Goal: Transaction & Acquisition: Purchase product/service

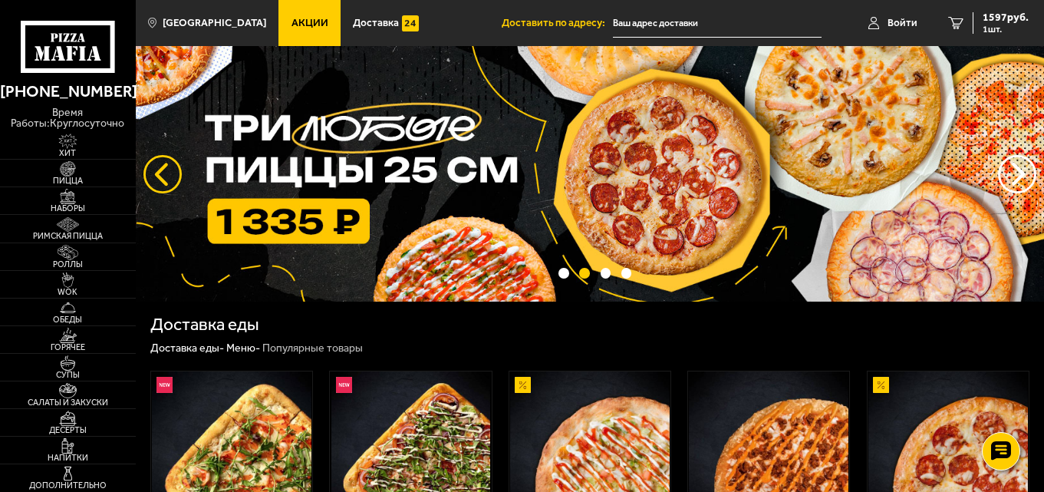
click at [156, 176] on button "следующий" at bounding box center [162, 174] width 38 height 38
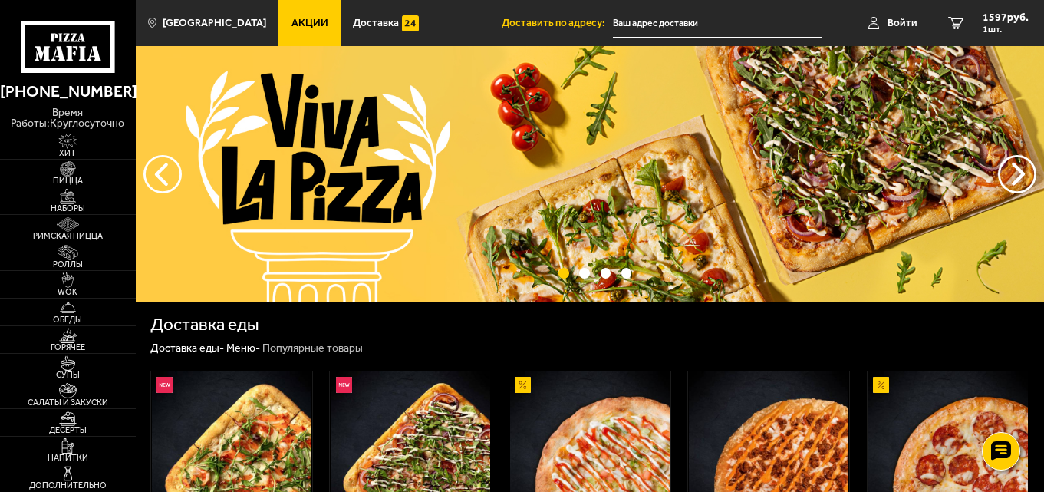
click at [288, 9] on link "Акции" at bounding box center [309, 23] width 62 height 46
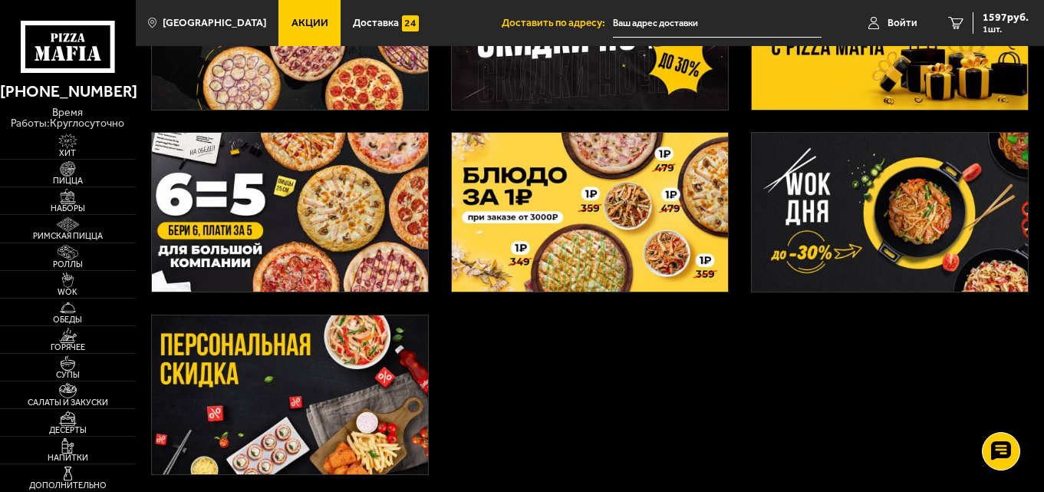
click at [595, 249] on img at bounding box center [590, 212] width 277 height 159
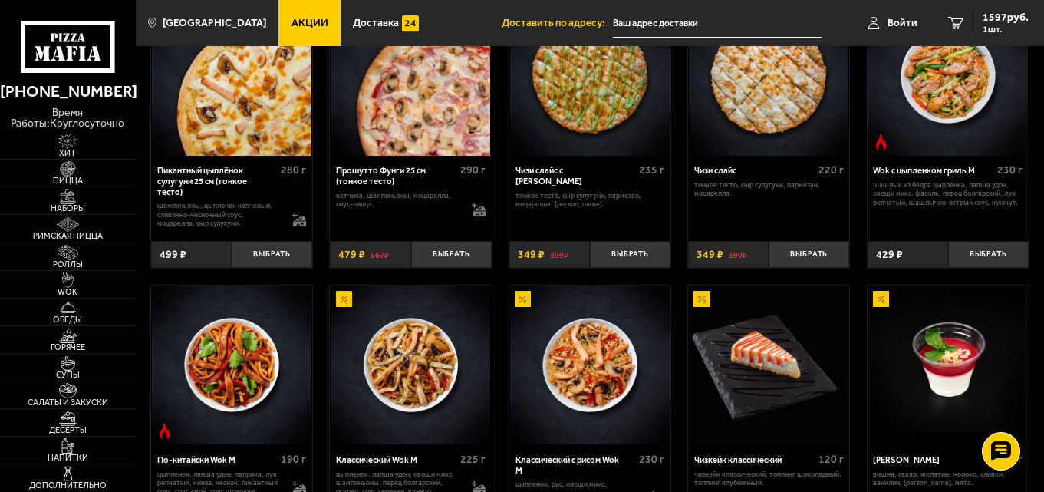
scroll to position [612, 0]
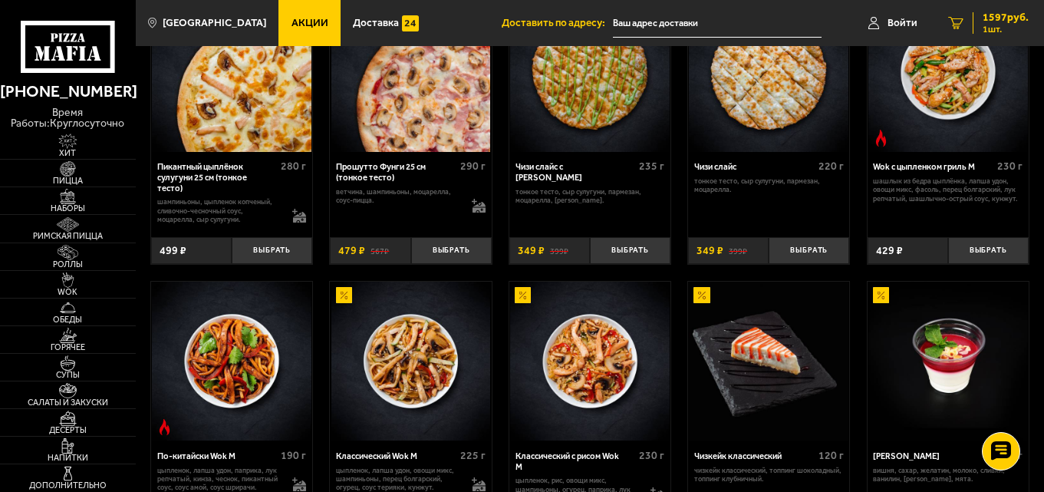
click at [996, 28] on span "1 шт." at bounding box center [1005, 29] width 46 height 9
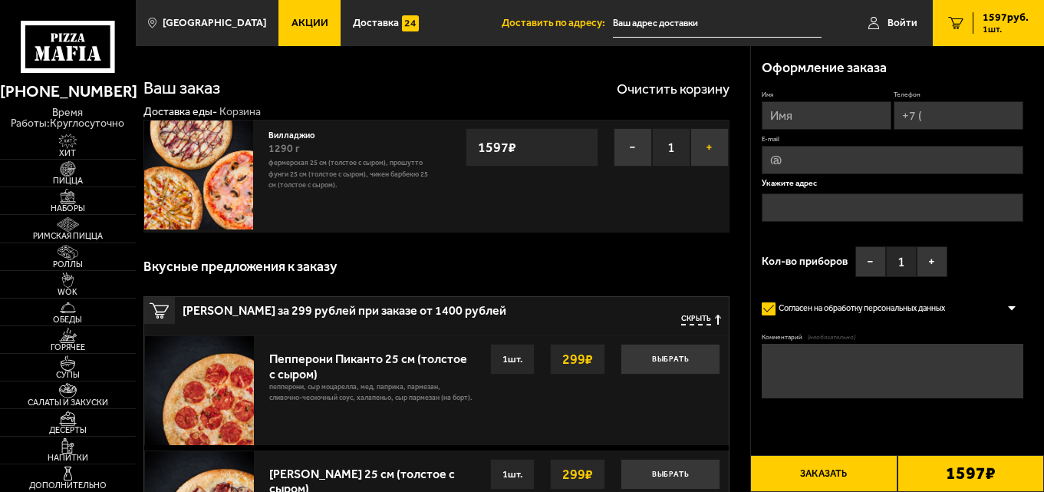
click at [708, 134] on button "+" at bounding box center [709, 147] width 38 height 38
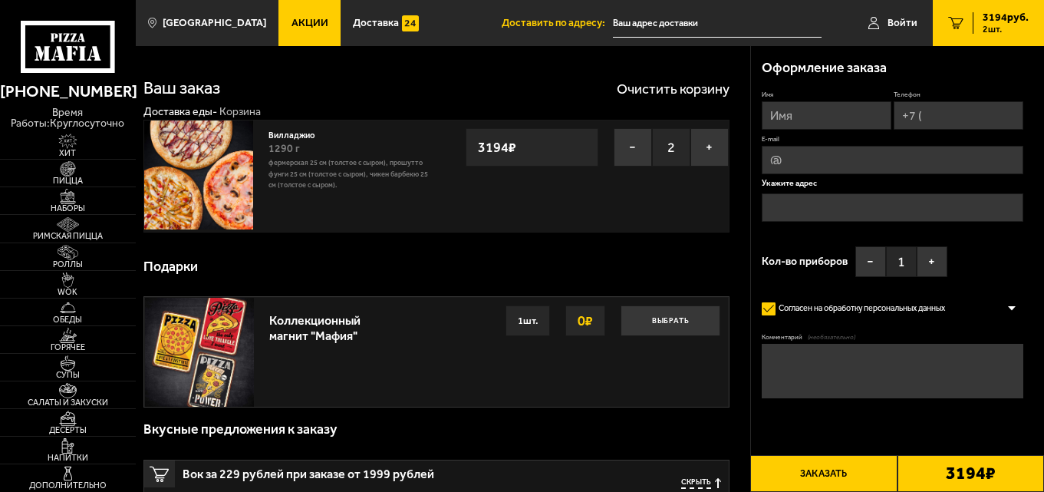
click at [288, 33] on link "Акции" at bounding box center [309, 23] width 62 height 46
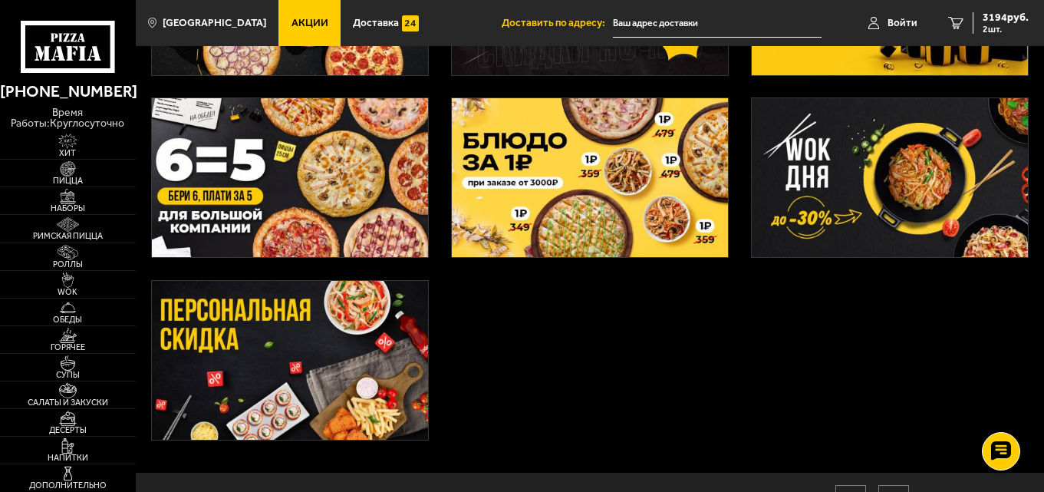
click at [528, 226] on img at bounding box center [590, 177] width 277 height 159
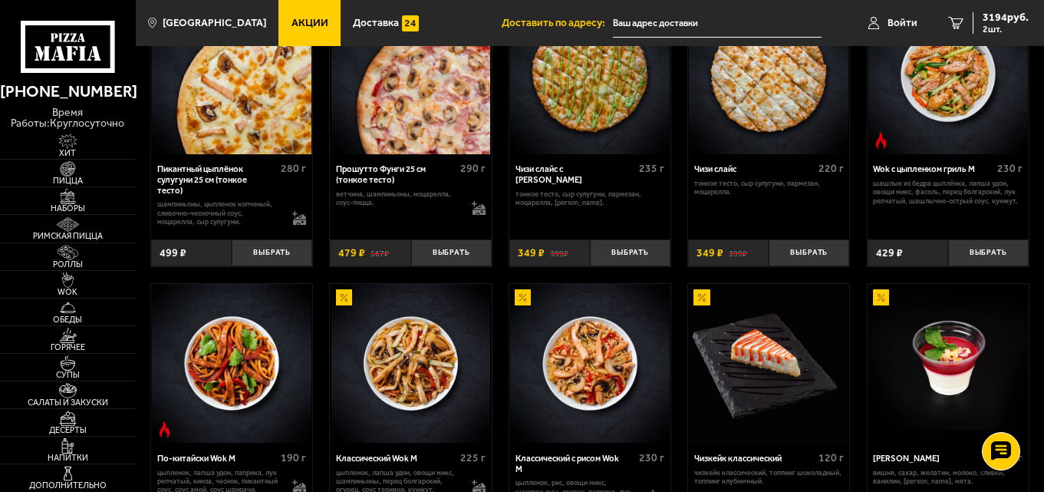
scroll to position [612, 0]
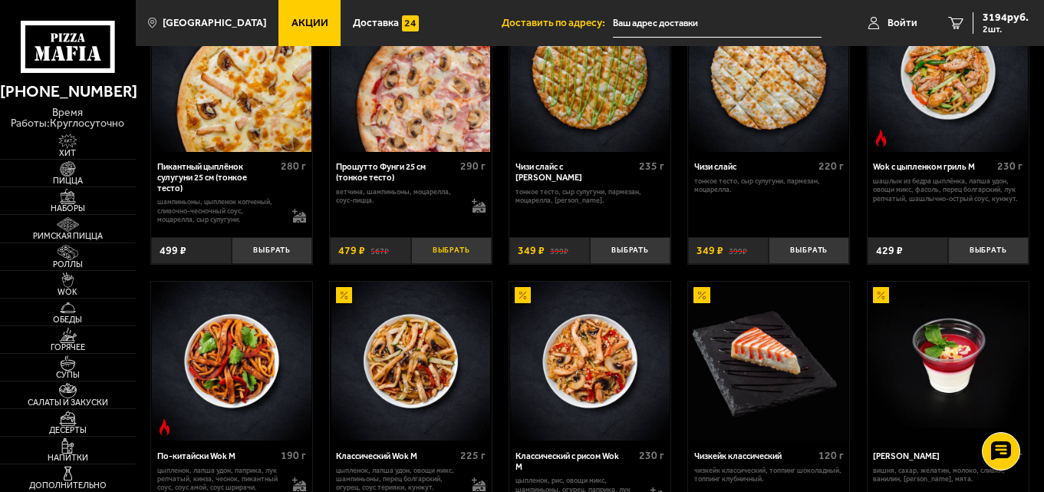
click at [459, 264] on button "Выбрать" at bounding box center [451, 250] width 81 height 27
click at [975, 31] on div "3673 руб. 3 шт." at bounding box center [1000, 22] width 56 height 21
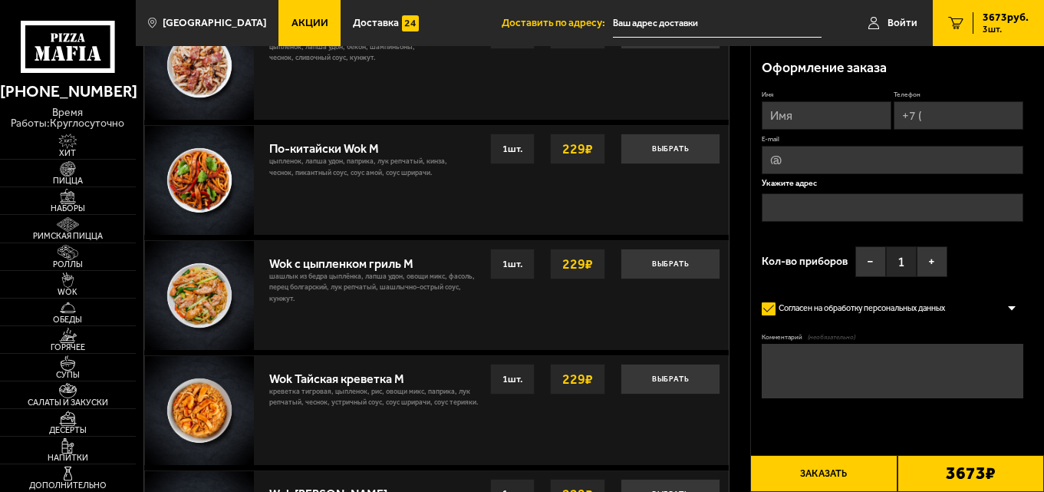
scroll to position [1097, 0]
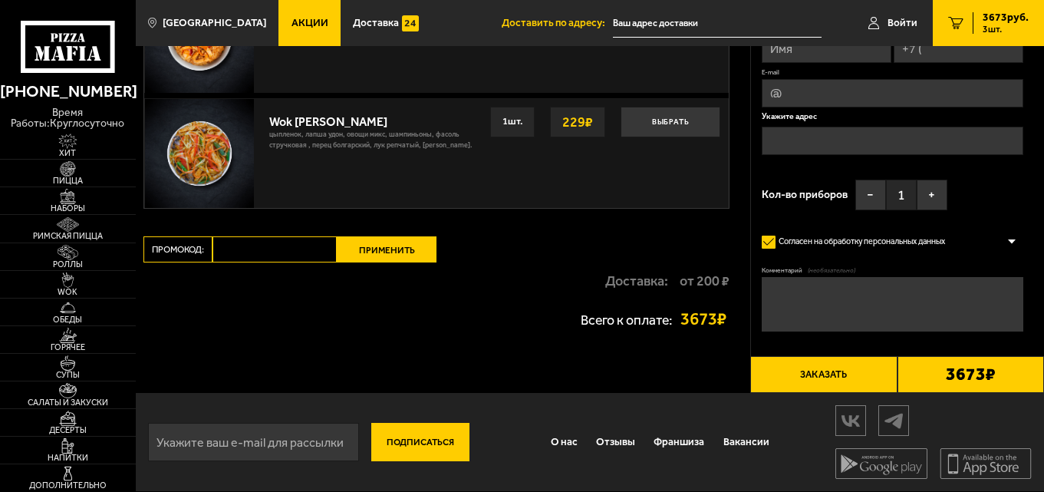
click at [225, 242] on input "Промокод:" at bounding box center [274, 249] width 124 height 26
type input "maf5055"
click at [386, 255] on button "Применить" at bounding box center [387, 249] width 100 height 26
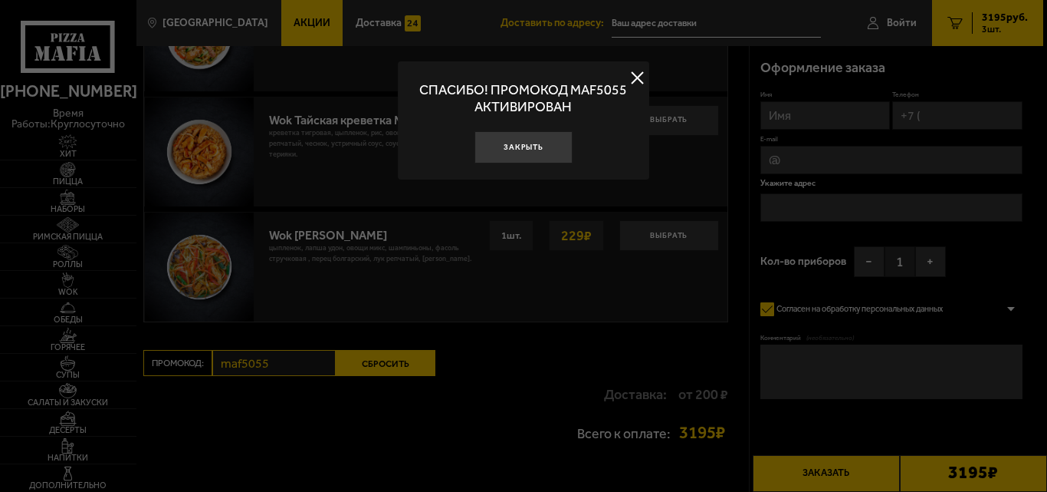
click at [546, 157] on button "Закрыть" at bounding box center [524, 147] width 98 height 33
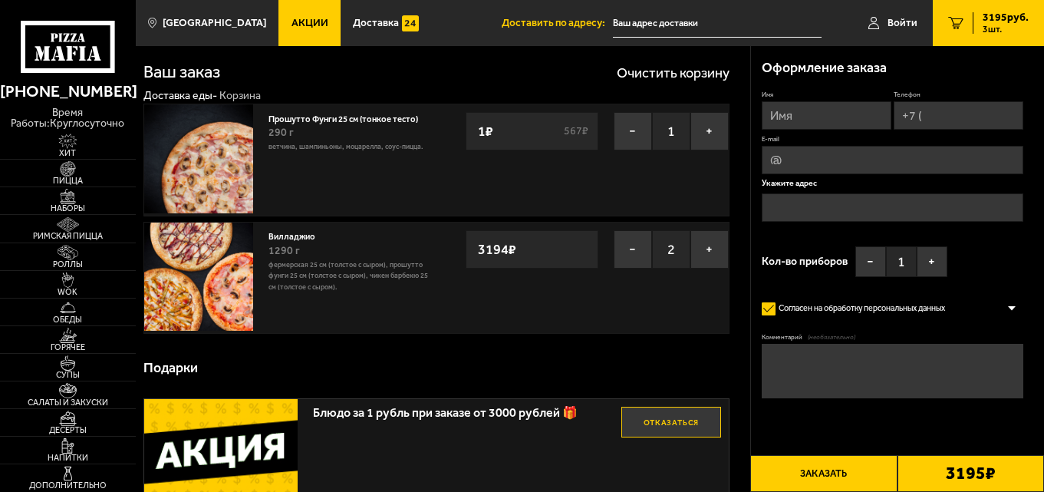
scroll to position [19, 0]
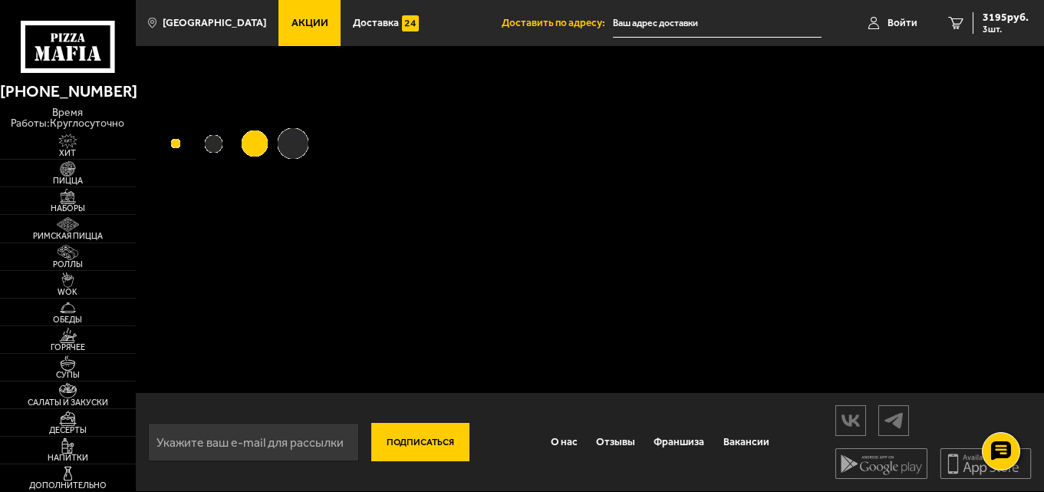
scroll to position [1, 0]
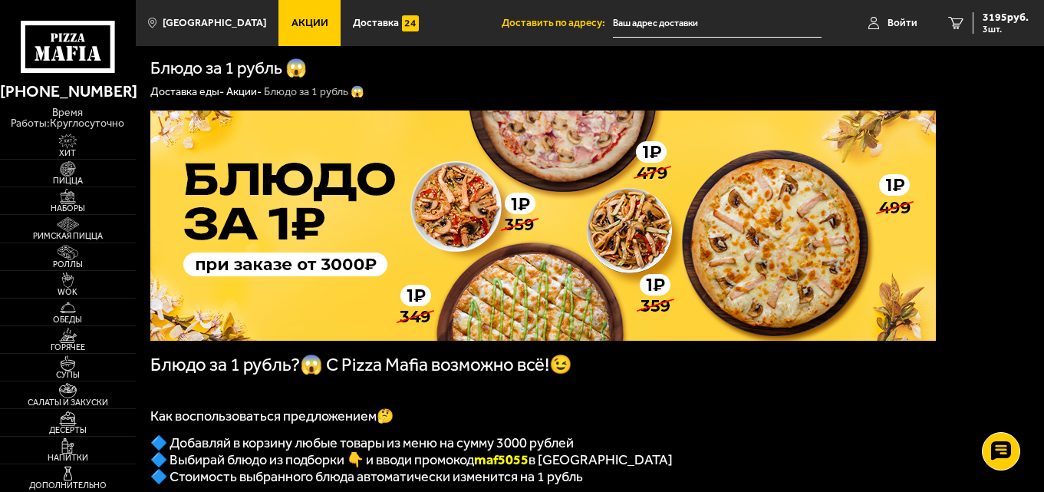
drag, startPoint x: 1043, startPoint y: 43, endPoint x: 1047, endPoint y: 172, distance: 128.9
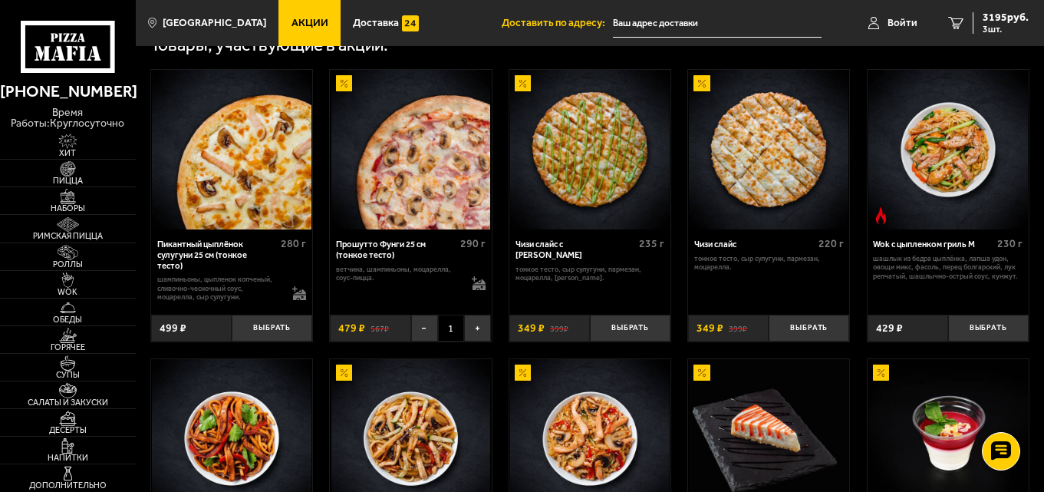
scroll to position [541, 0]
